Goal: Navigation & Orientation: Find specific page/section

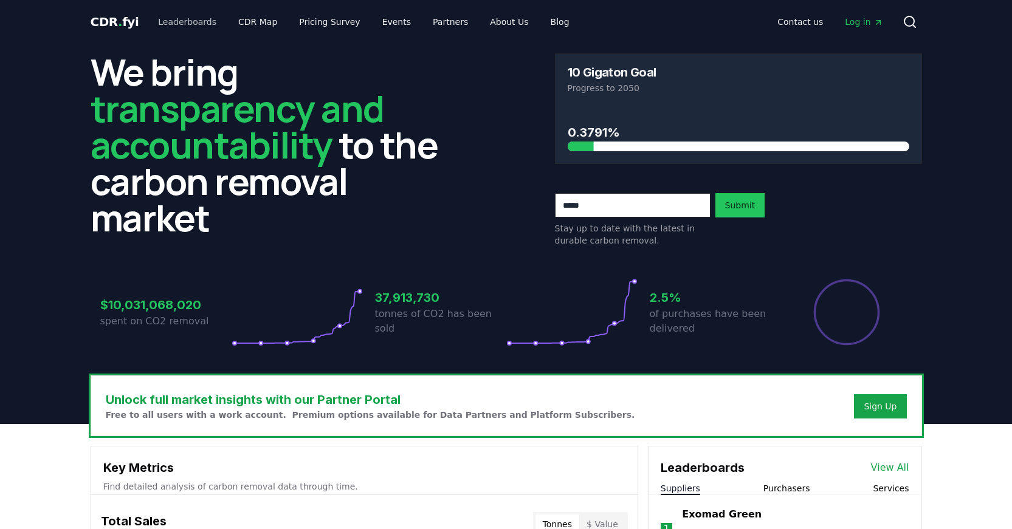
click at [194, 23] on link "Leaderboards" at bounding box center [187, 22] width 78 height 22
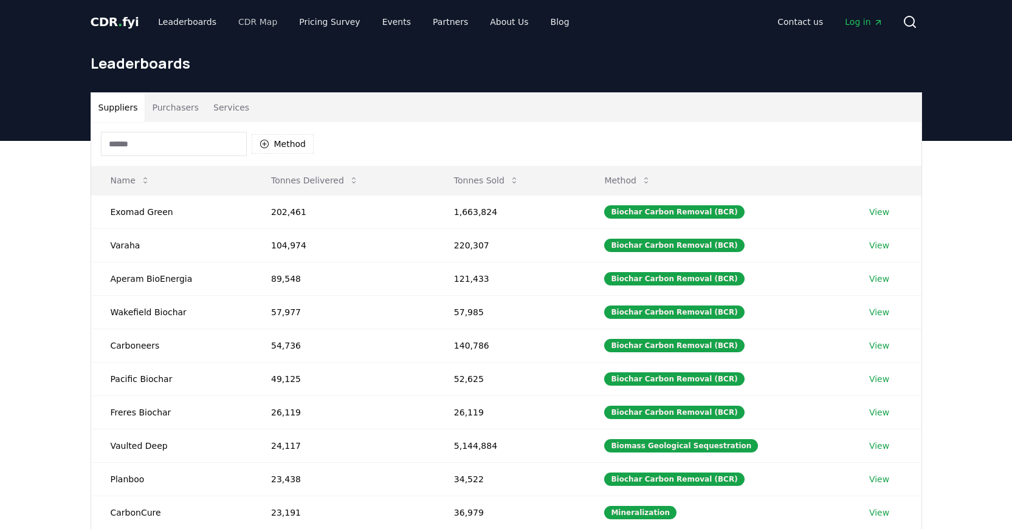
click at [256, 19] on link "CDR Map" at bounding box center [257, 22] width 58 height 22
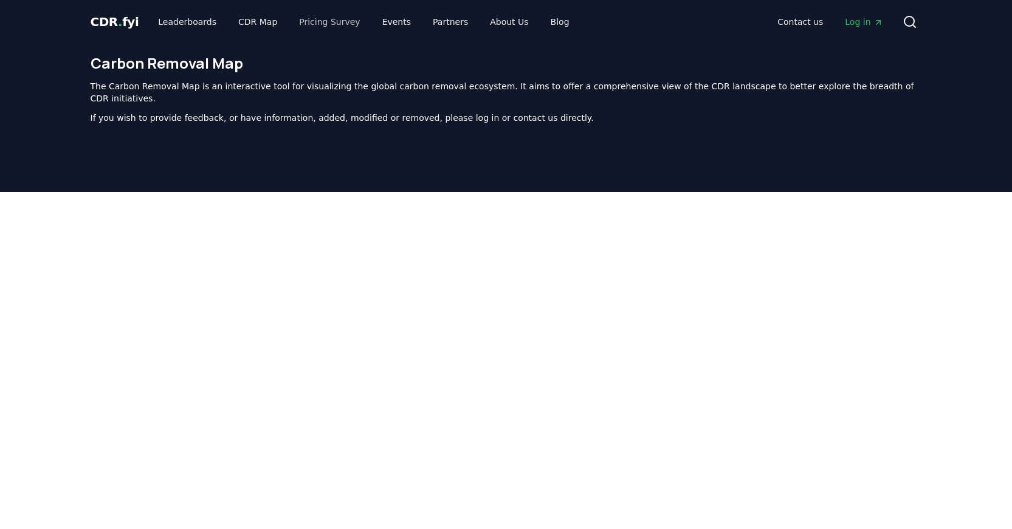
click at [310, 24] on link "Pricing Survey" at bounding box center [329, 22] width 80 height 22
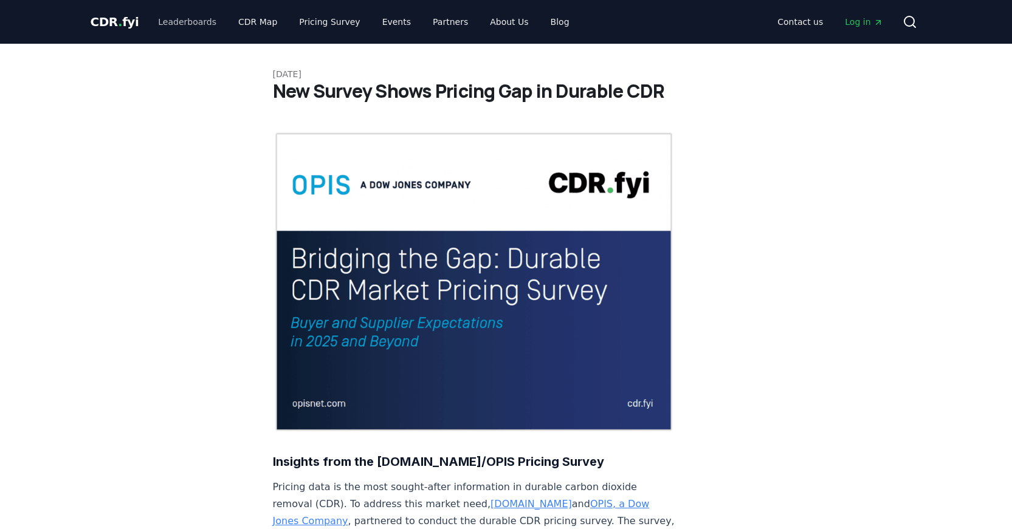
click at [183, 23] on link "Leaderboards" at bounding box center [187, 22] width 78 height 22
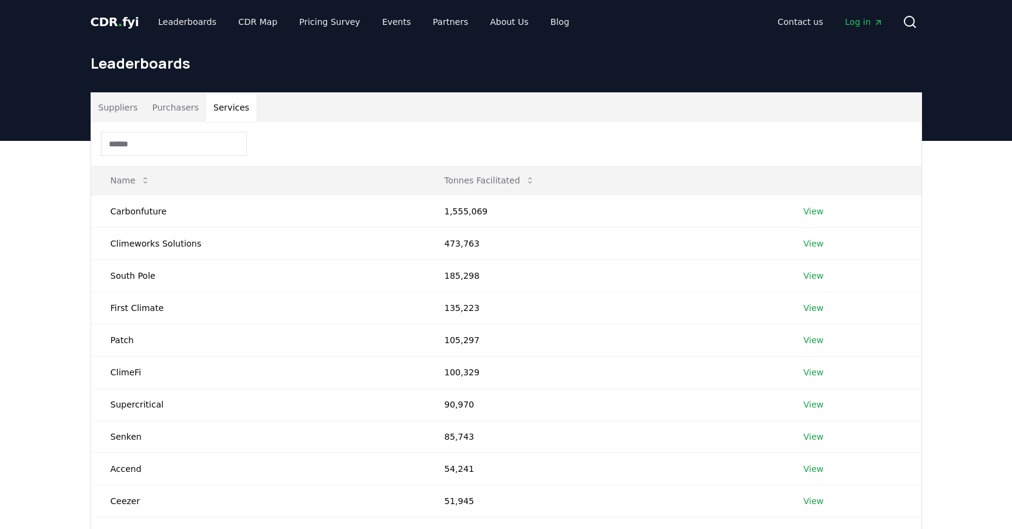
click at [220, 103] on button "Services" at bounding box center [231, 107] width 50 height 29
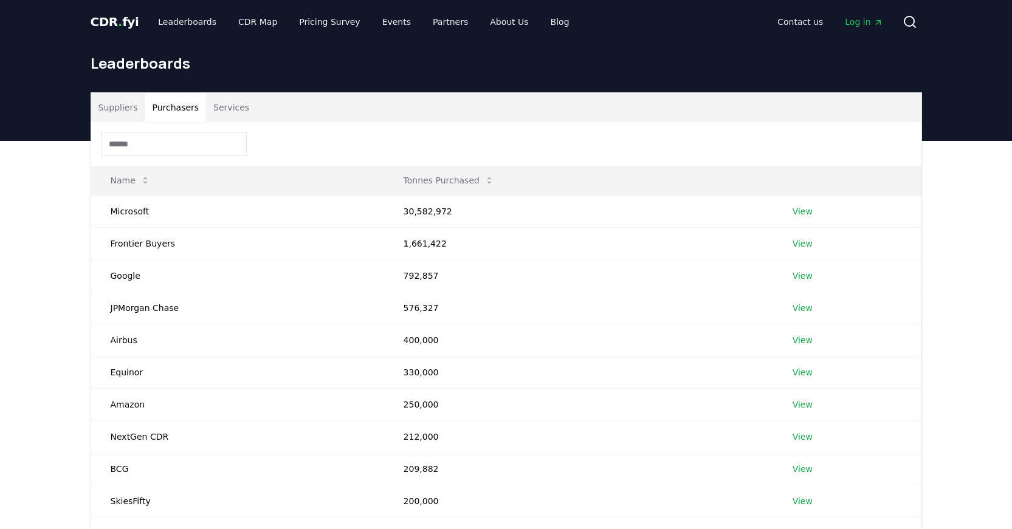
click at [179, 115] on button "Purchasers" at bounding box center [175, 107] width 61 height 29
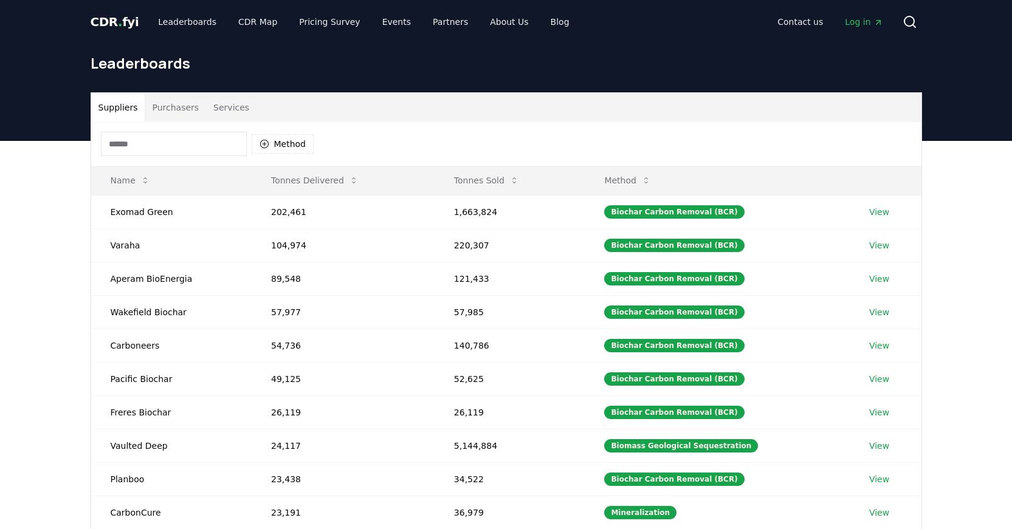
click at [125, 111] on button "Suppliers" at bounding box center [118, 107] width 54 height 29
